Goal: Information Seeking & Learning: Learn about a topic

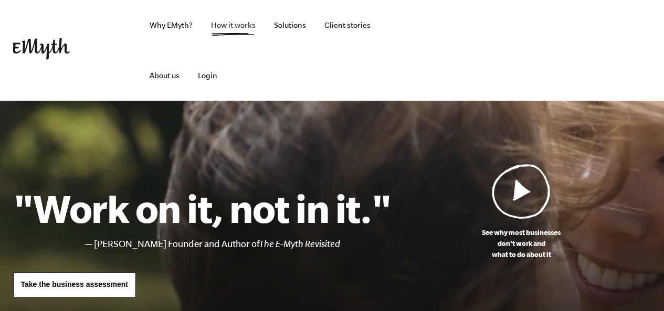
click at [222, 32] on link "How it works" at bounding box center [233, 25] width 61 height 50
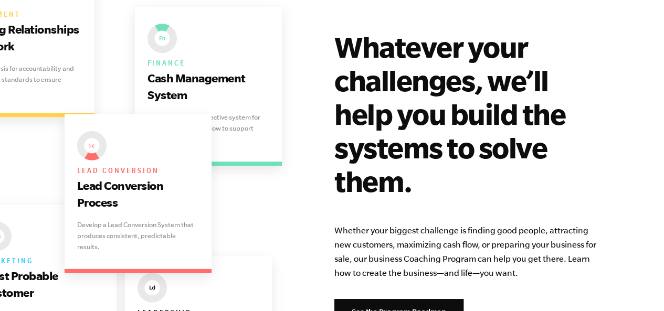
scroll to position [2416, 0]
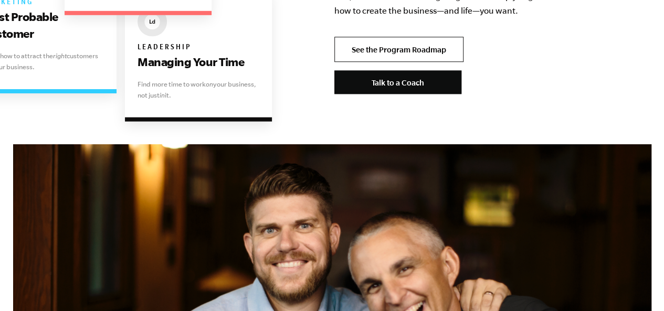
click at [403, 37] on link "See the Program Roadmap" at bounding box center [399, 49] width 129 height 25
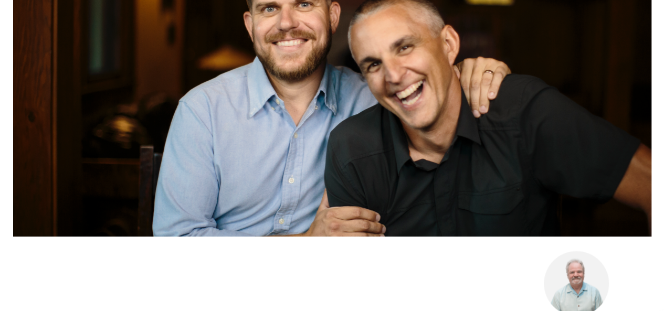
scroll to position [2678, 0]
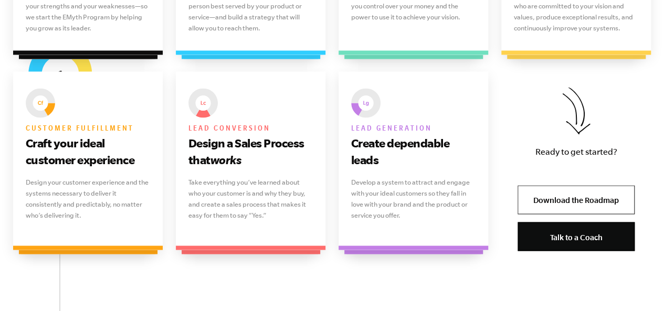
scroll to position [945, 0]
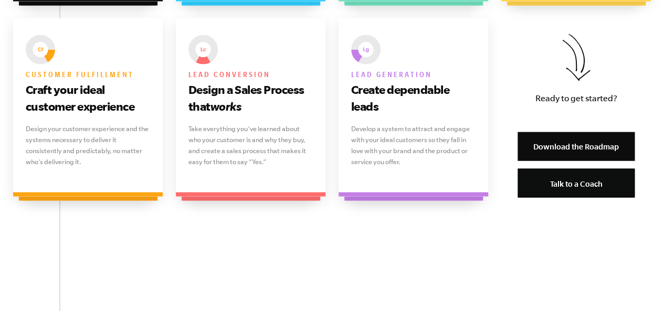
click at [579, 151] on link "Download the Roadmap" at bounding box center [576, 146] width 117 height 29
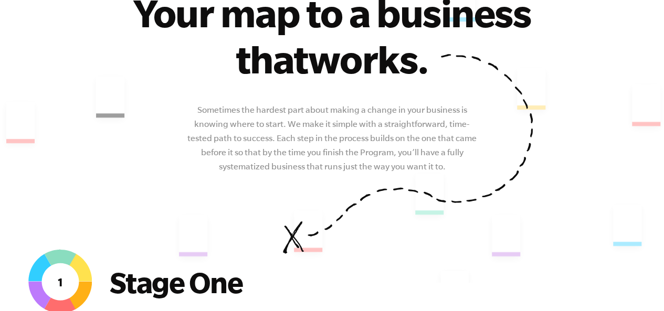
scroll to position [0, 0]
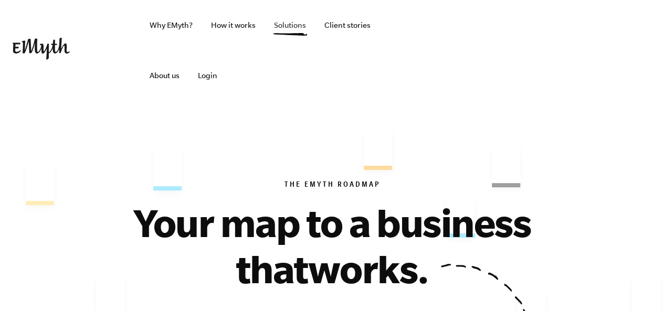
click at [279, 27] on link "Solutions" at bounding box center [290, 25] width 49 height 50
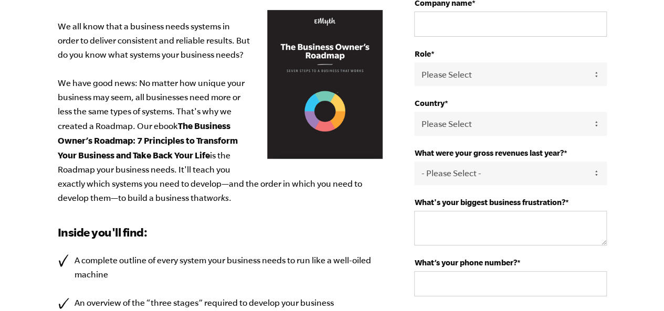
scroll to position [210, 0]
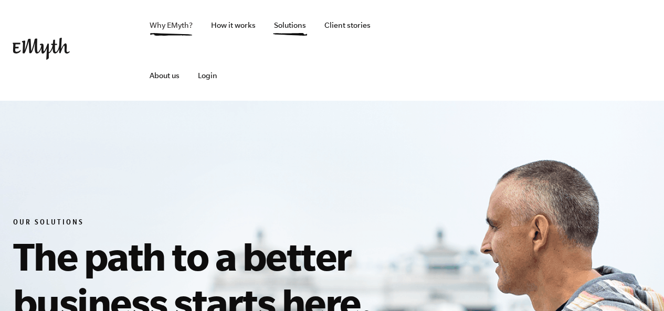
click at [182, 20] on link "Why EMyth?" at bounding box center [171, 25] width 60 height 50
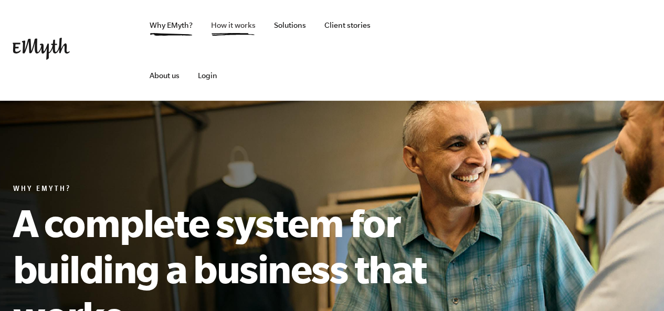
click at [223, 27] on link "How it works" at bounding box center [233, 25] width 61 height 50
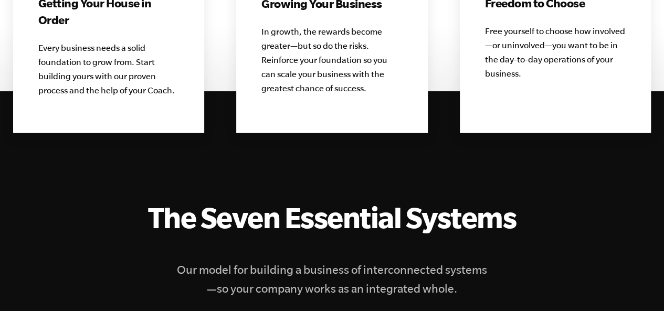
scroll to position [1573, 0]
